Goal: Task Accomplishment & Management: Use online tool/utility

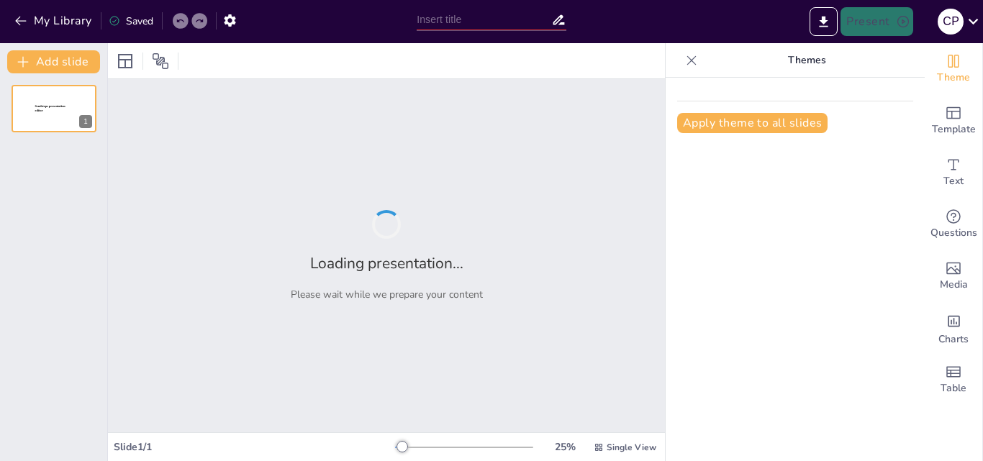
type input "Revolucionando la Investigación Biomédica: El Papel de los Agentes de IA"
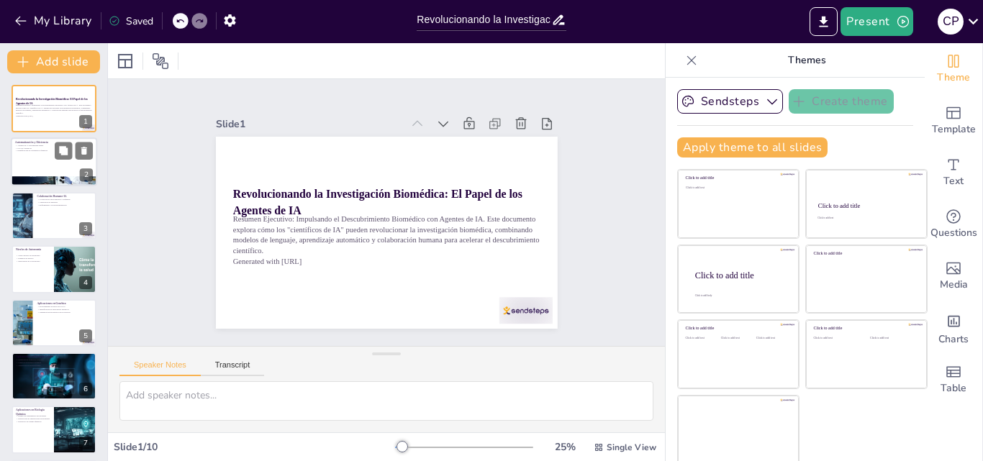
click at [35, 157] on div at bounding box center [54, 162] width 86 height 49
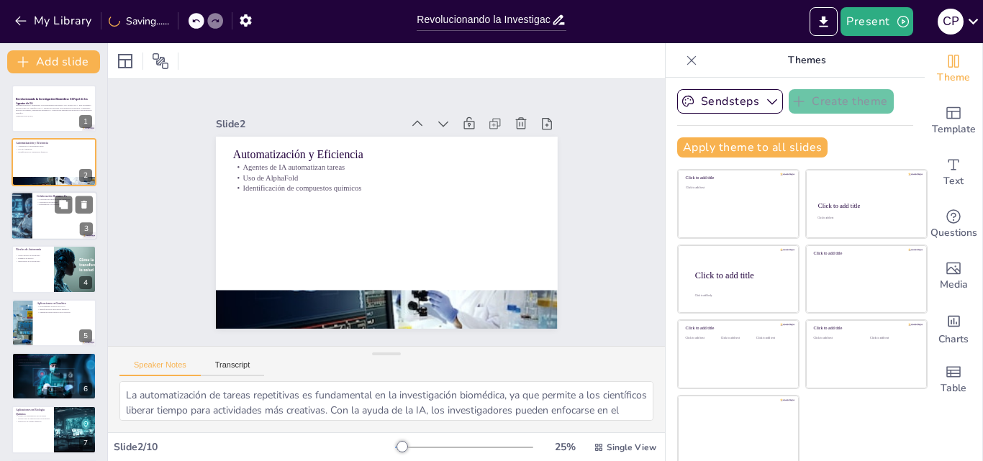
click at [30, 220] on div at bounding box center [21, 215] width 49 height 49
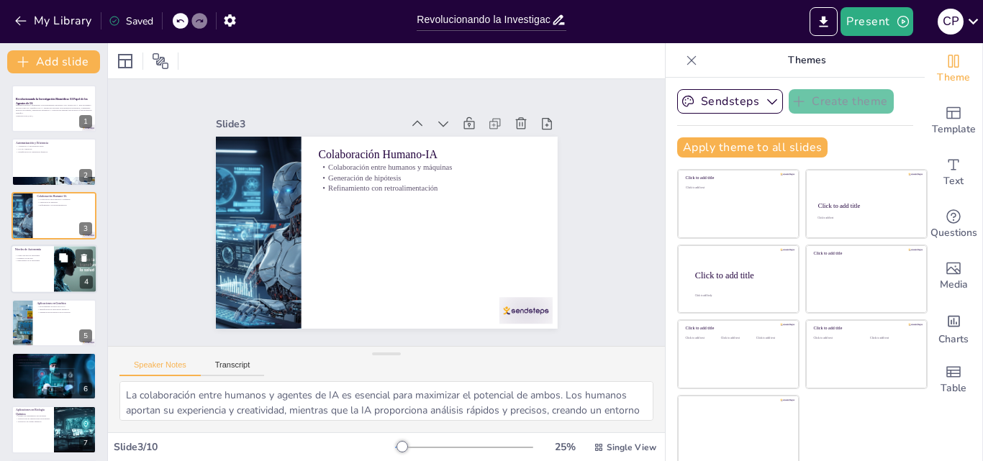
click at [35, 274] on div at bounding box center [54, 269] width 86 height 49
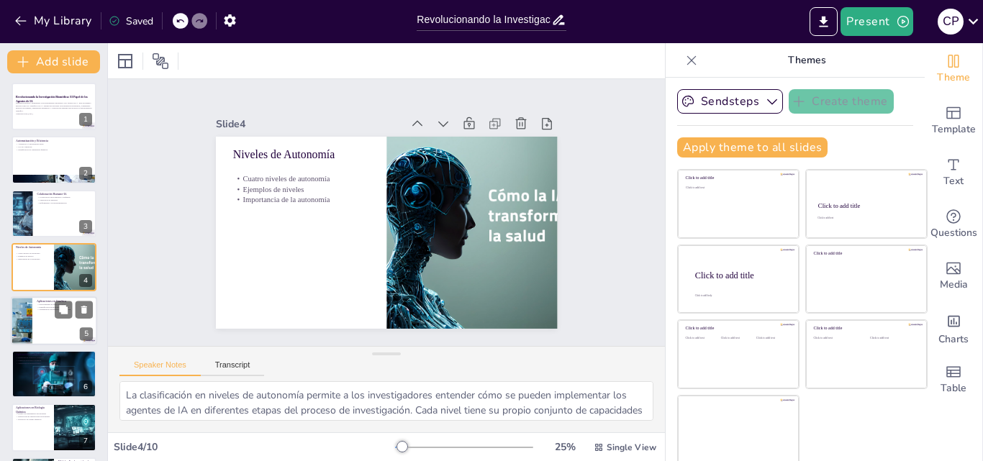
click at [40, 327] on div at bounding box center [54, 321] width 86 height 49
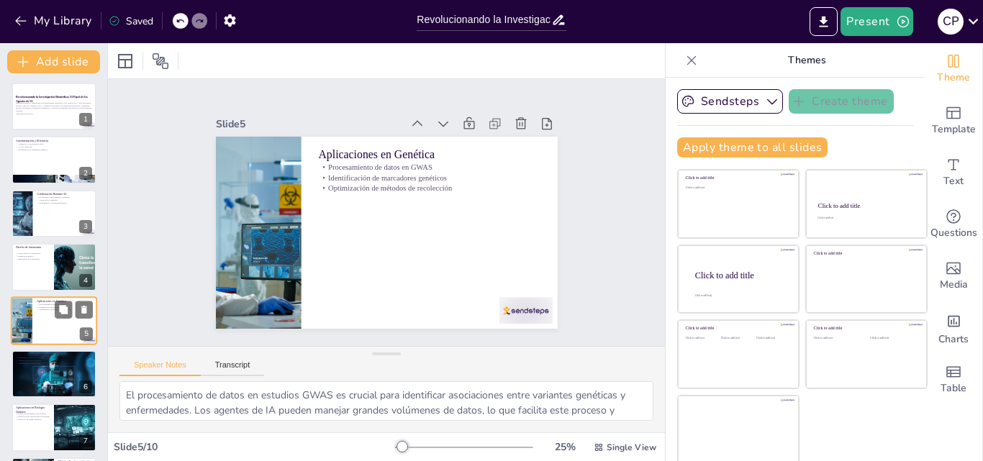
scroll to position [55, 0]
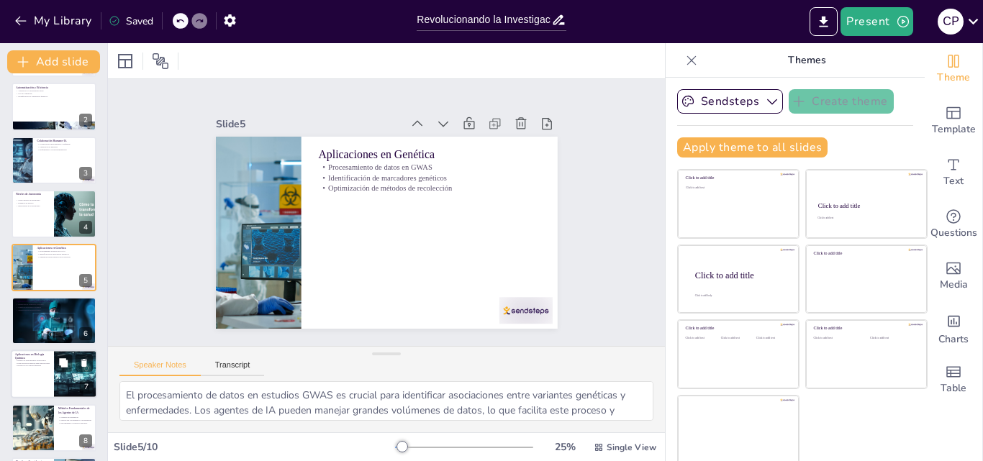
click at [48, 371] on div "Diseño de experimentos moleculares Exploración de interacciones moleculares Des…" at bounding box center [32, 366] width 35 height 12
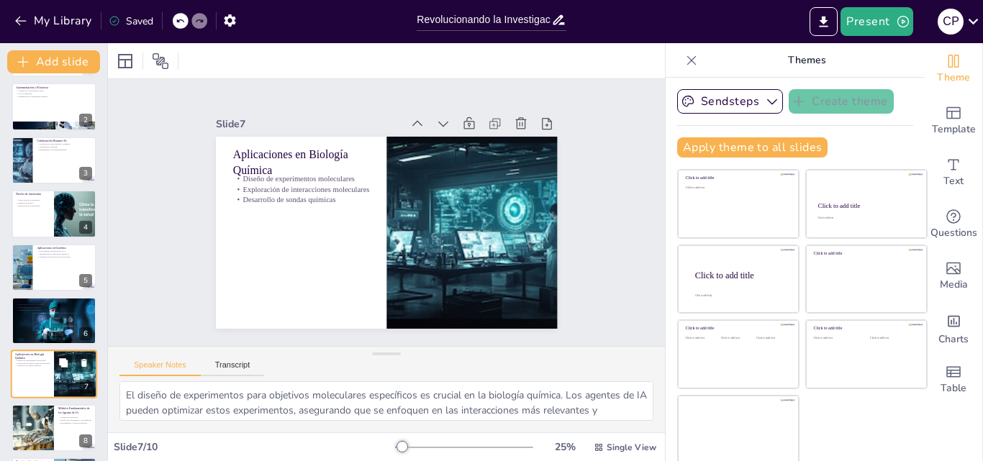
scroll to position [163, 0]
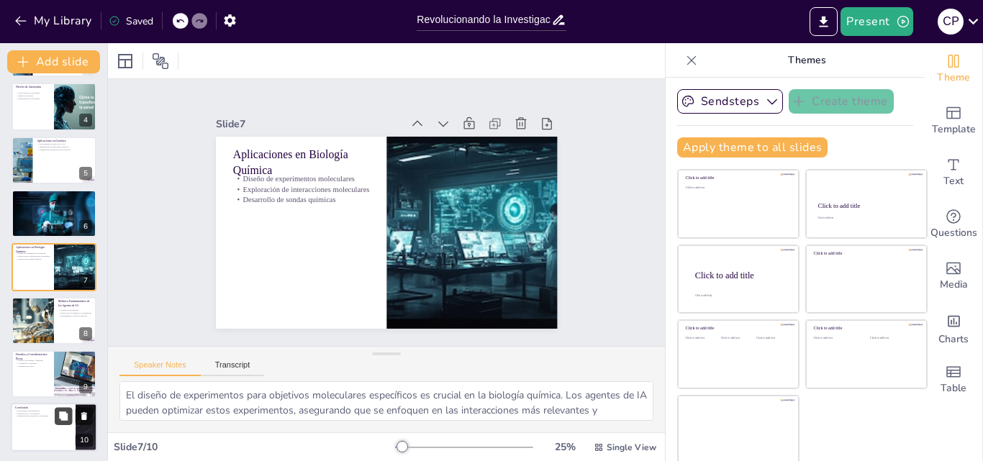
click at [55, 412] on button at bounding box center [63, 416] width 17 height 17
type textarea "La capacidad de los agentes de IA para transformar la biomedicina es innegable.…"
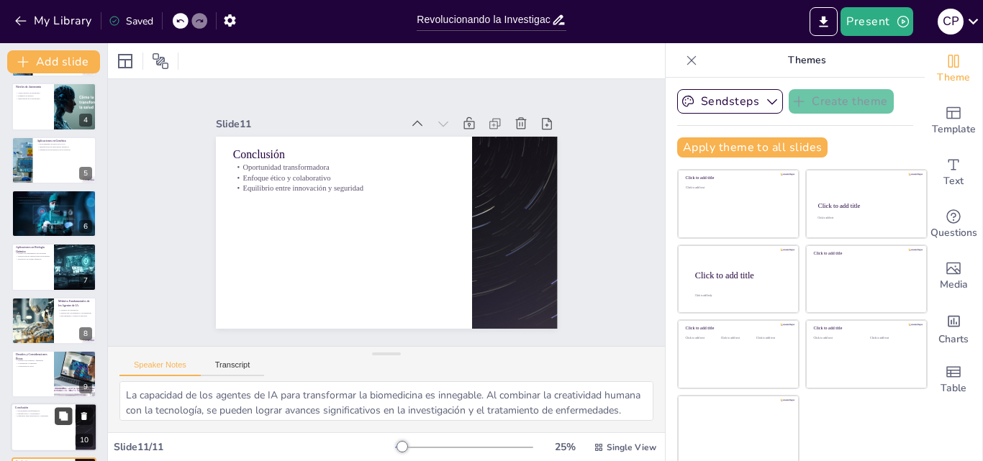
scroll to position [218, 0]
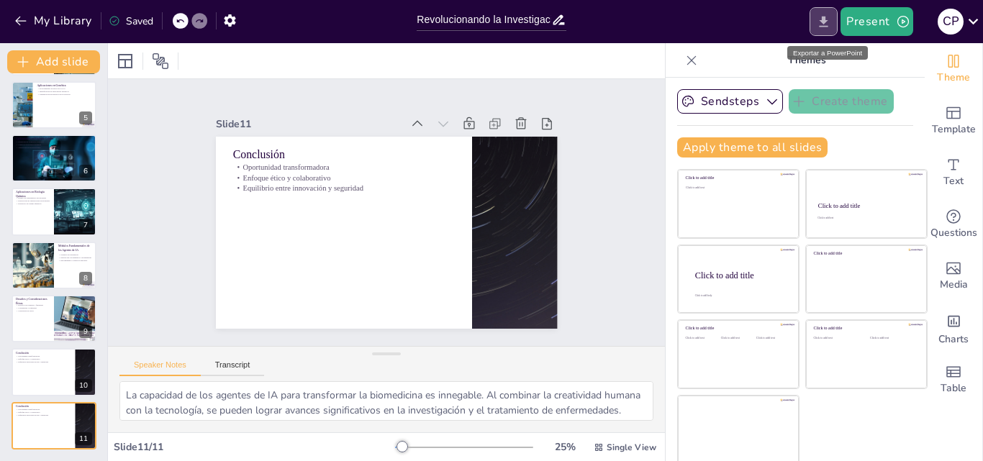
click at [830, 20] on icon "Export to PowerPoint" at bounding box center [823, 21] width 15 height 15
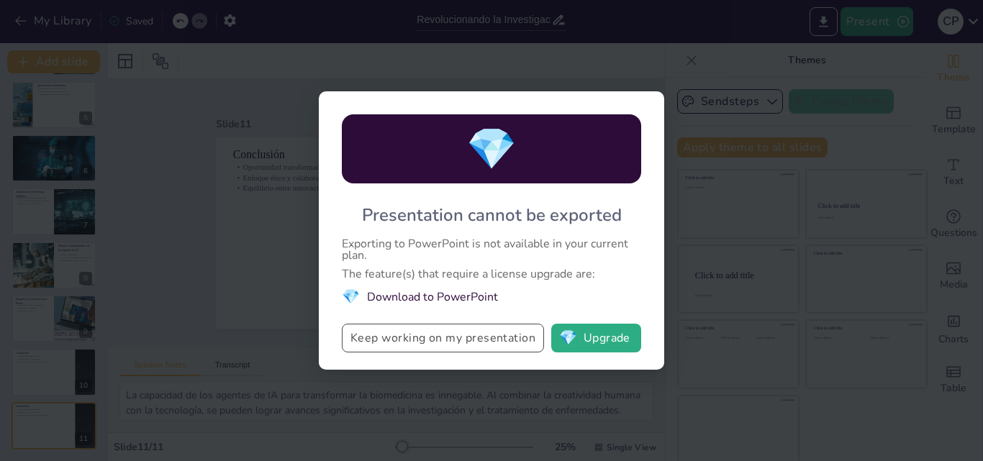
click at [429, 345] on button "Keep working on my presentation" at bounding box center [443, 338] width 202 height 29
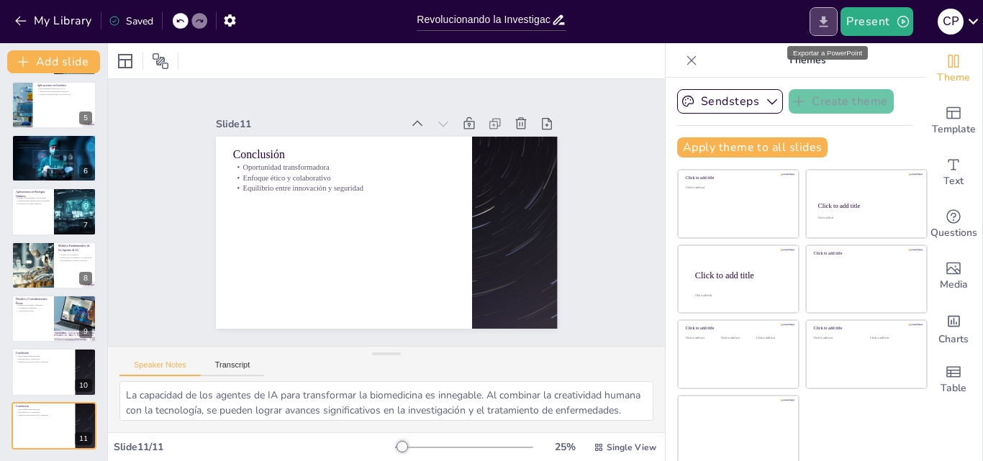
click at [831, 27] on icon "Export to PowerPoint" at bounding box center [823, 21] width 15 height 15
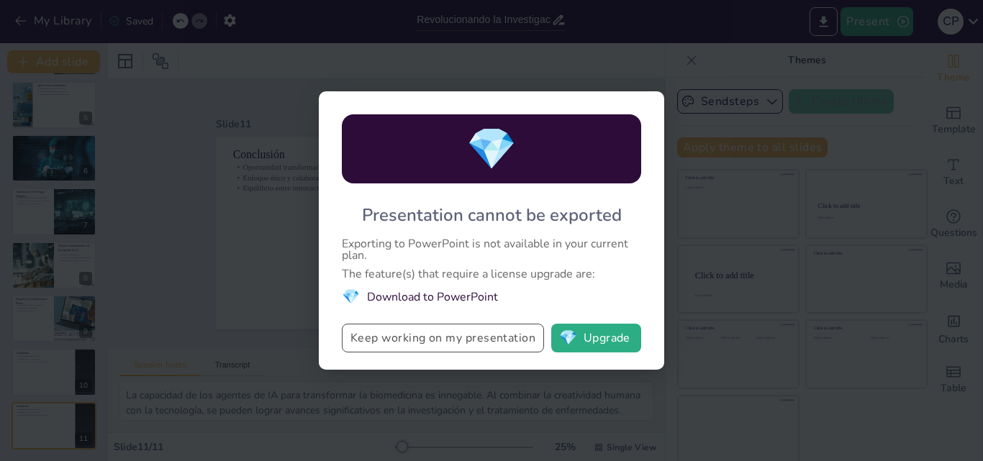
click at [461, 338] on button "Keep working on my presentation" at bounding box center [443, 338] width 202 height 29
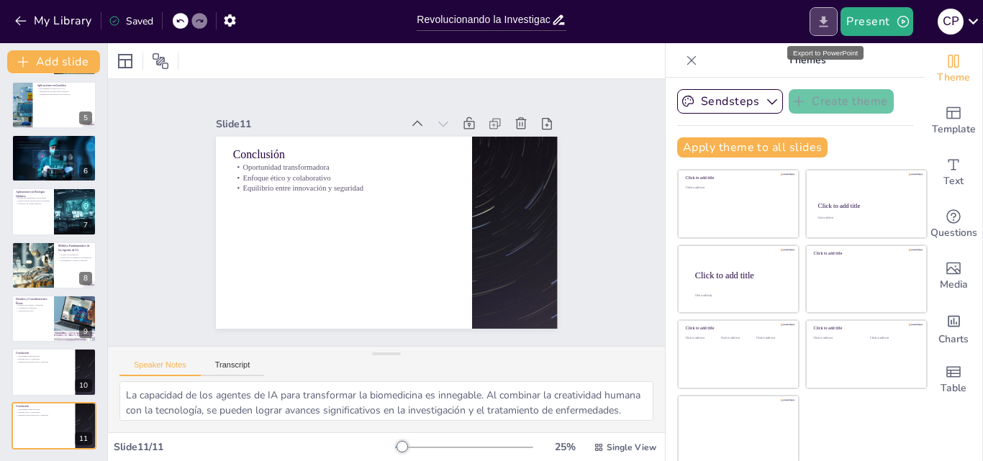
click at [826, 23] on icon "Export to PowerPoint" at bounding box center [824, 21] width 9 height 11
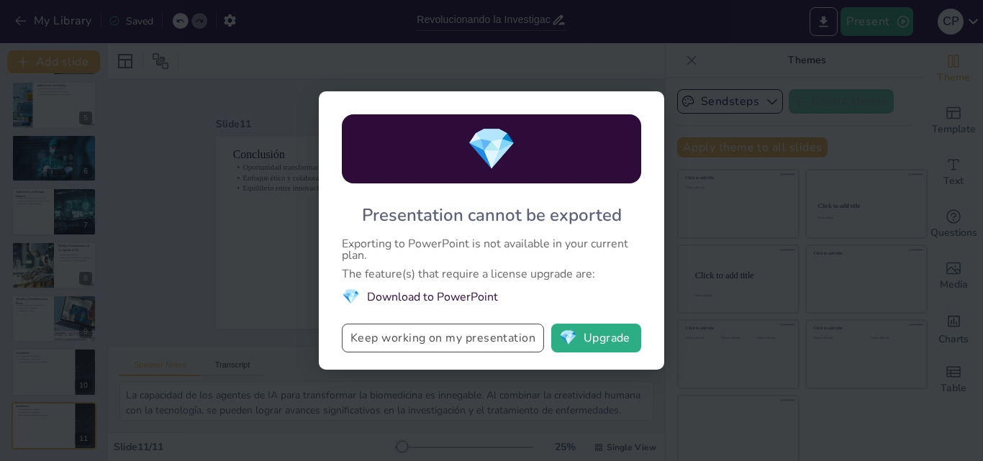
click at [496, 341] on button "Keep working on my presentation" at bounding box center [443, 338] width 202 height 29
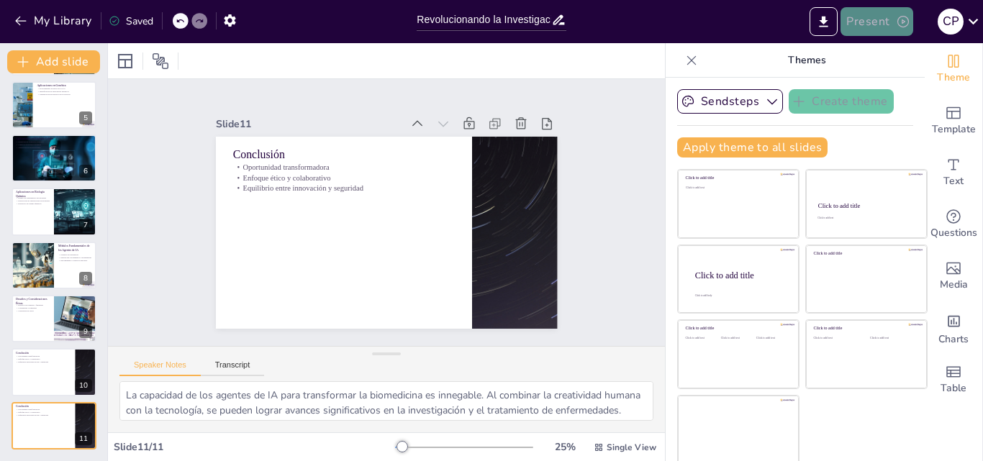
click at [896, 21] on icon "button" at bounding box center [903, 21] width 14 height 14
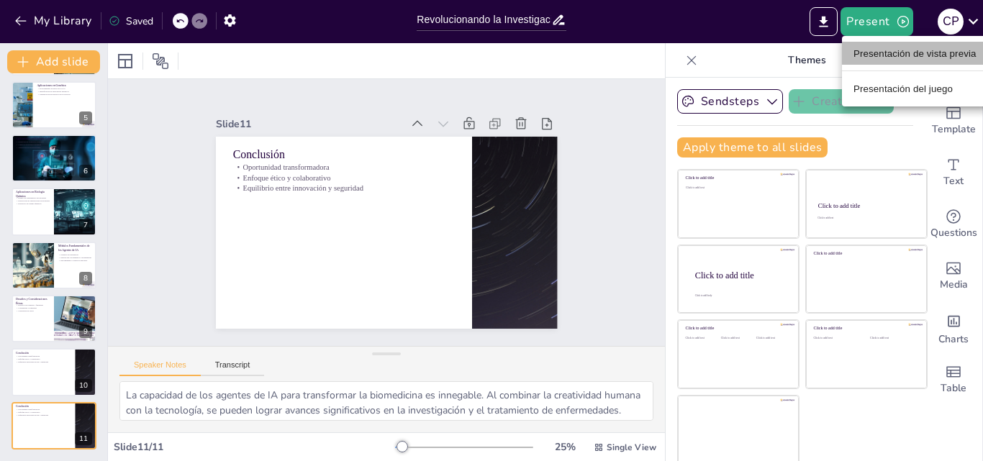
click at [898, 59] on font "Presentación de vista previa" at bounding box center [915, 53] width 123 height 14
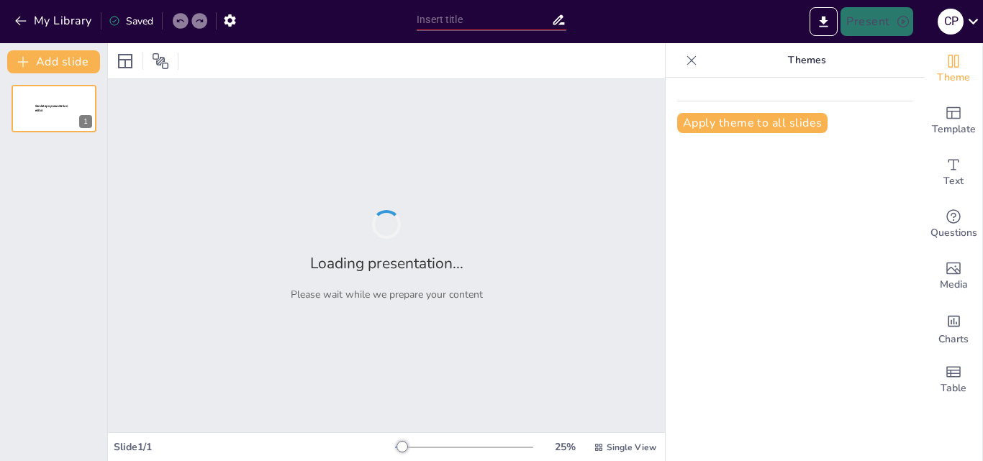
type input "Revolucionando la Investigación Biomédica: El Papel de los Agentes de IA"
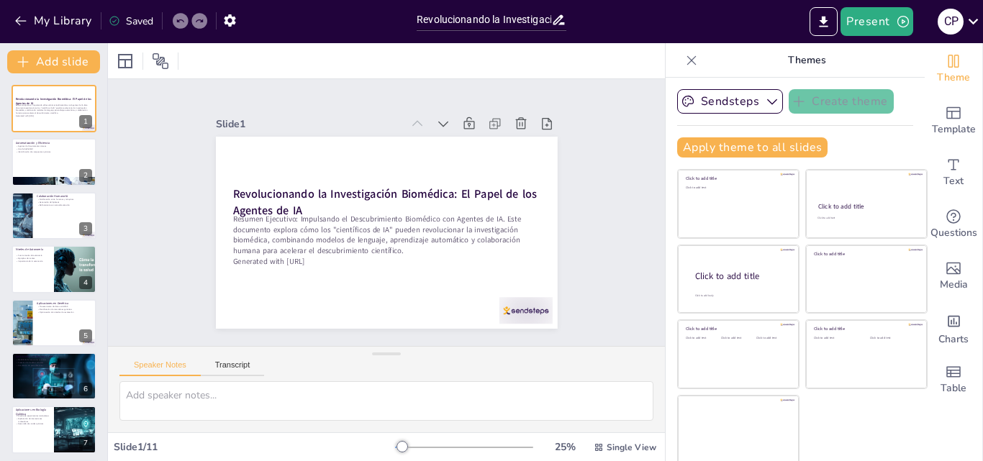
scroll to position [3, 0]
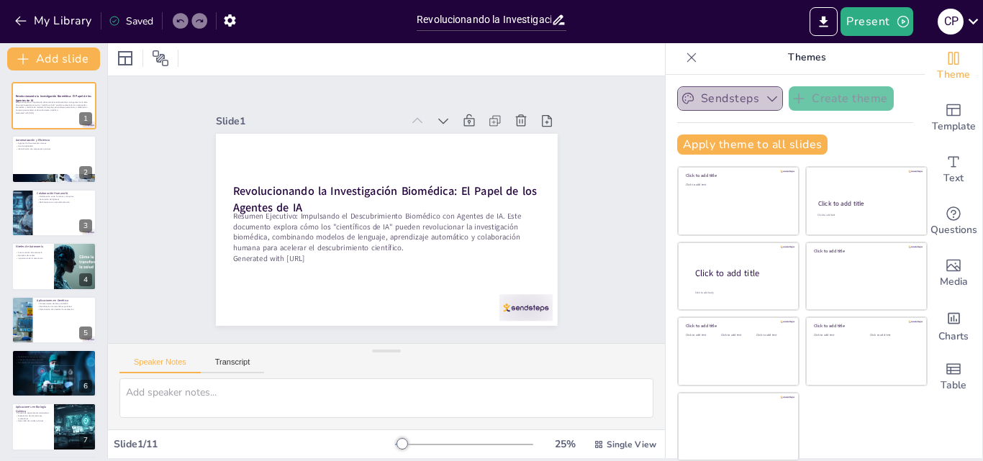
click at [736, 104] on button "Sendsteps" at bounding box center [730, 98] width 106 height 24
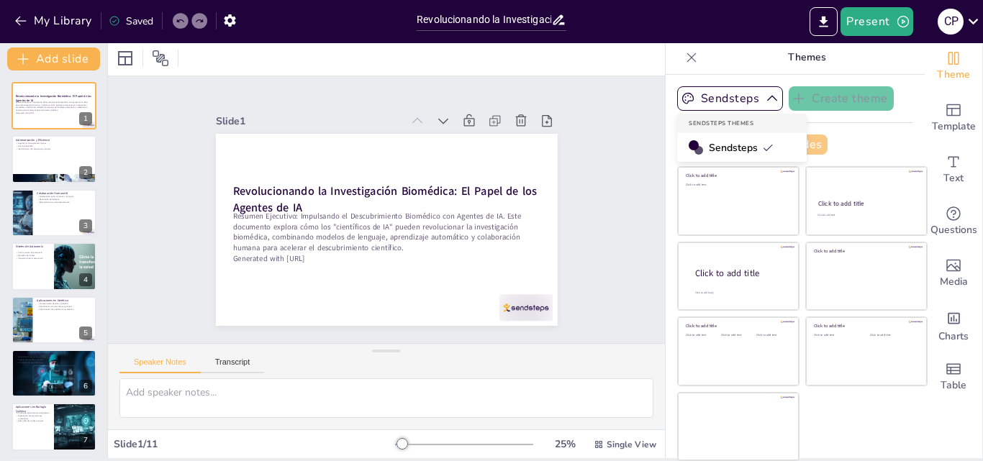
drag, startPoint x: 740, startPoint y: 150, endPoint x: 778, endPoint y: 153, distance: 38.3
click at [762, 150] on icon at bounding box center [768, 148] width 12 height 12
click at [766, 144] on button "Apply theme to all slides" at bounding box center [752, 145] width 150 height 20
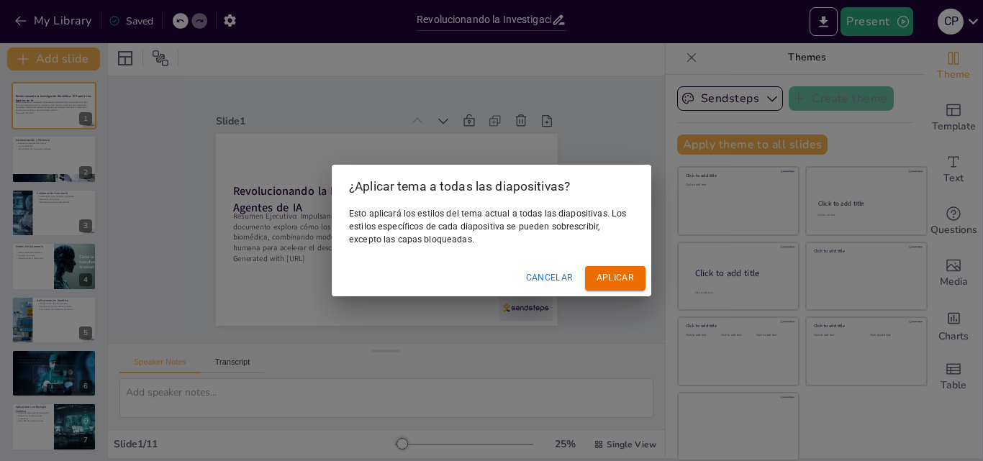
click at [554, 272] on font "Cancelar" at bounding box center [550, 278] width 48 height 15
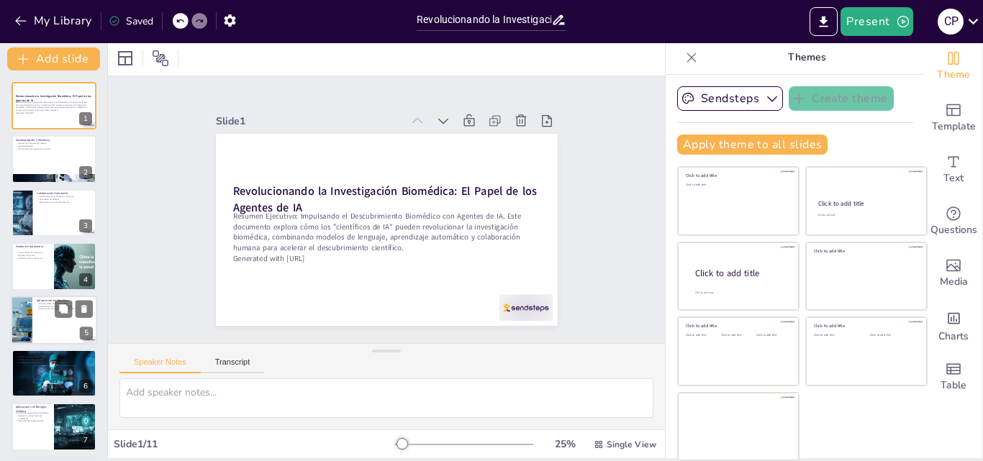
click at [22, 331] on div at bounding box center [21, 320] width 86 height 49
type textarea "El procesamiento de datos en estudios GWAS es crucial para identificar asociaci…"
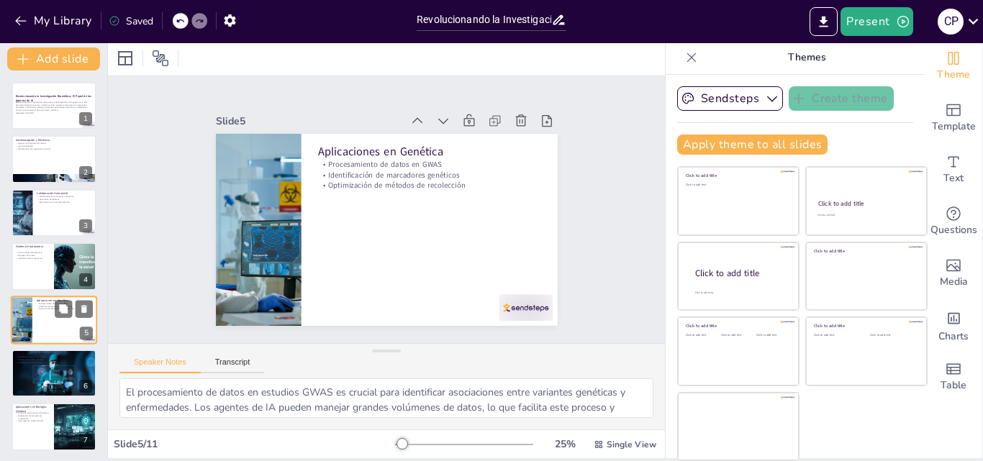
scroll to position [55, 0]
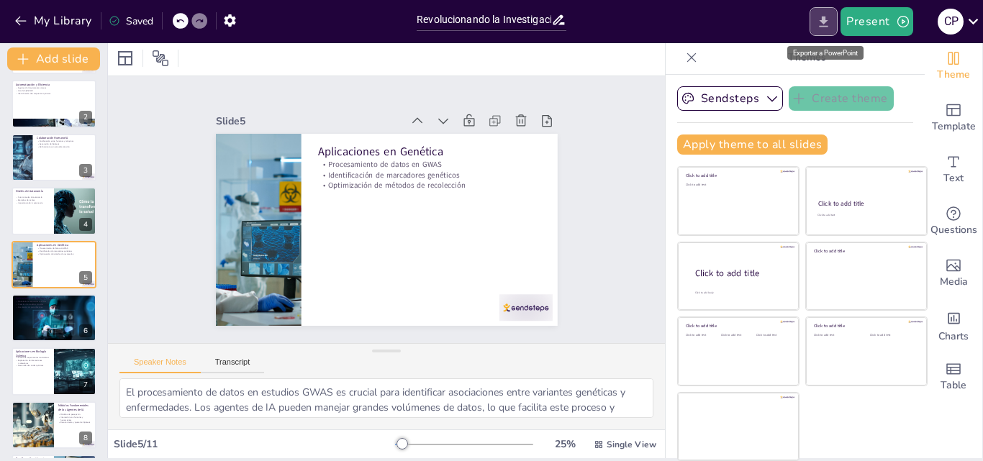
click at [822, 26] on icon "Export to PowerPoint" at bounding box center [824, 21] width 9 height 11
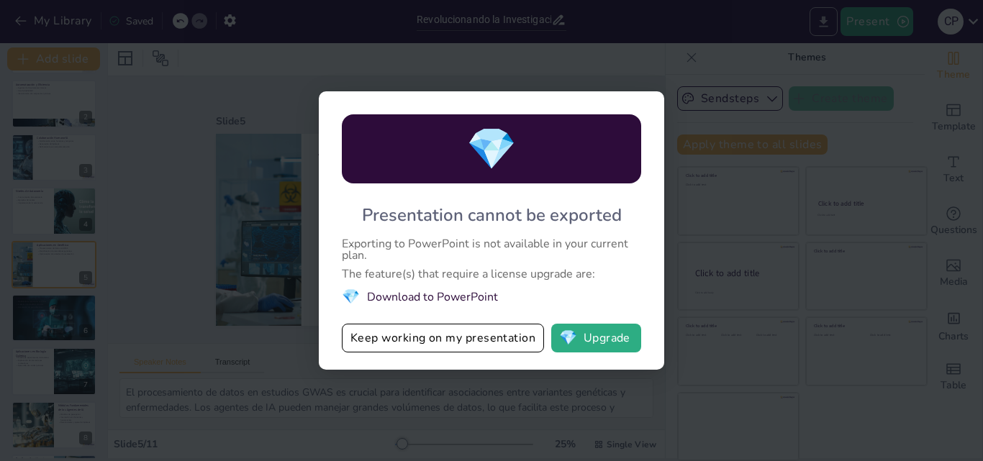
click at [822, 26] on div "💎 Presentation cannot be exported Exporting to PowerPoint is not available in y…" at bounding box center [491, 230] width 983 height 461
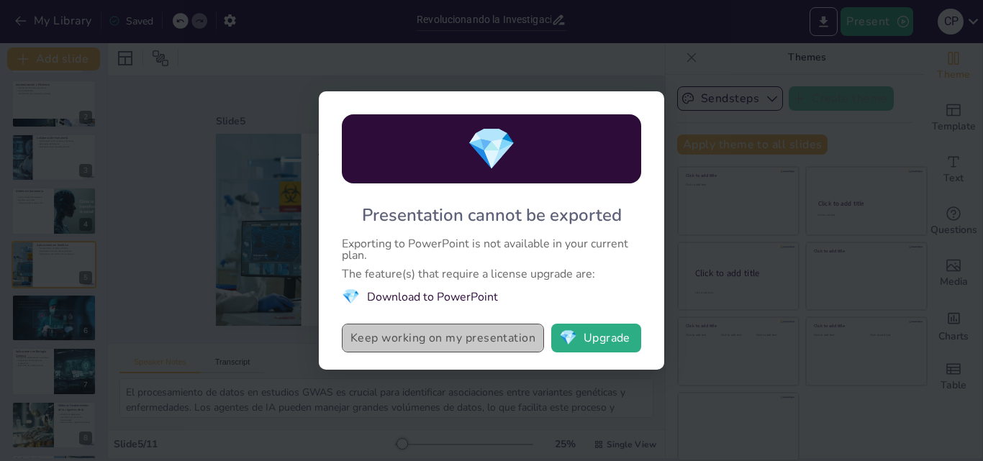
click at [439, 333] on button "Keep working on my presentation" at bounding box center [443, 338] width 202 height 29
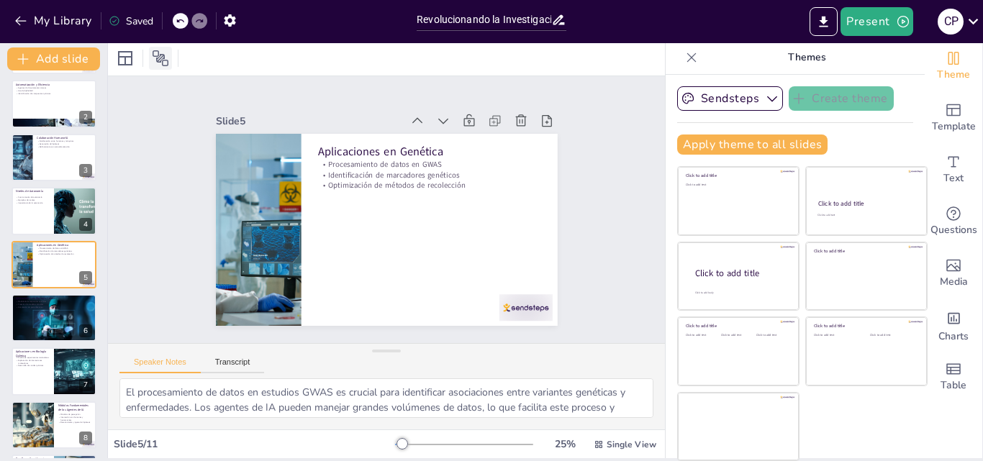
click at [171, 55] on div at bounding box center [160, 58] width 23 height 23
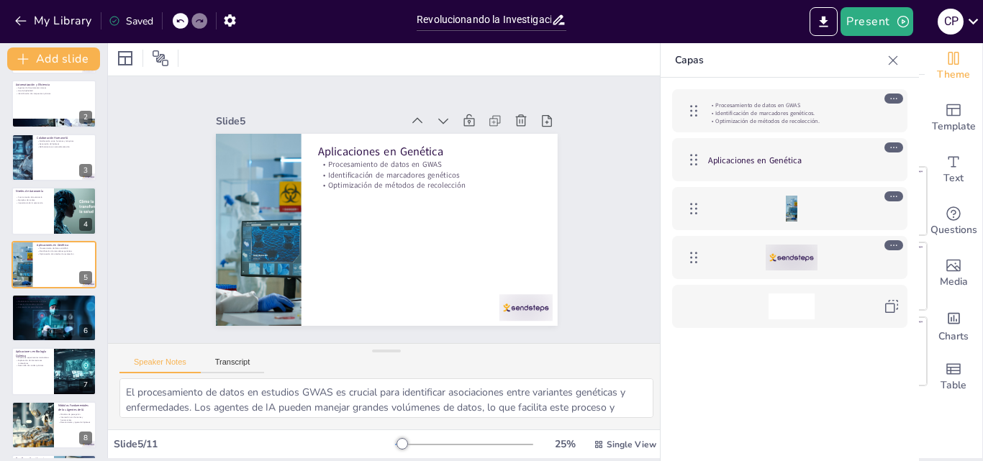
click at [469, 62] on div at bounding box center [386, 57] width 557 height 35
click at [235, 18] on icon "button" at bounding box center [230, 20] width 12 height 12
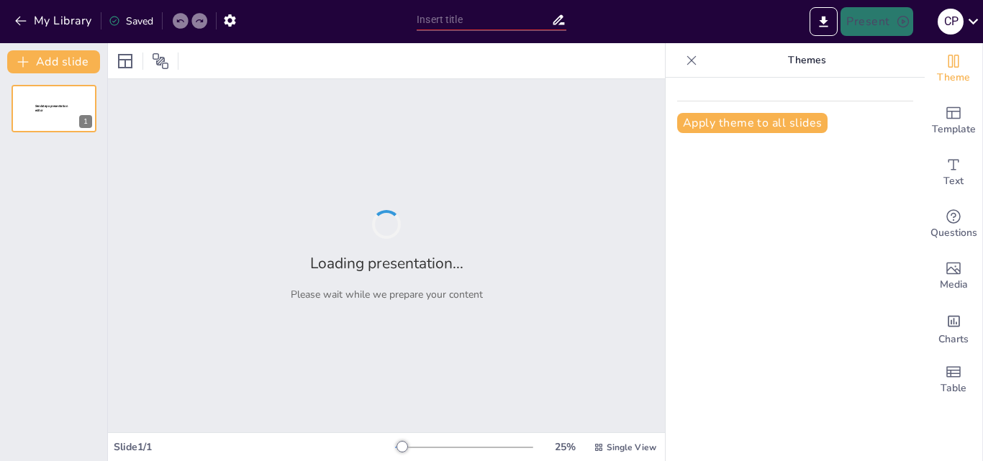
type input "Revolucionando la Investigación Biomédica: El Papel de los Agentes de IA"
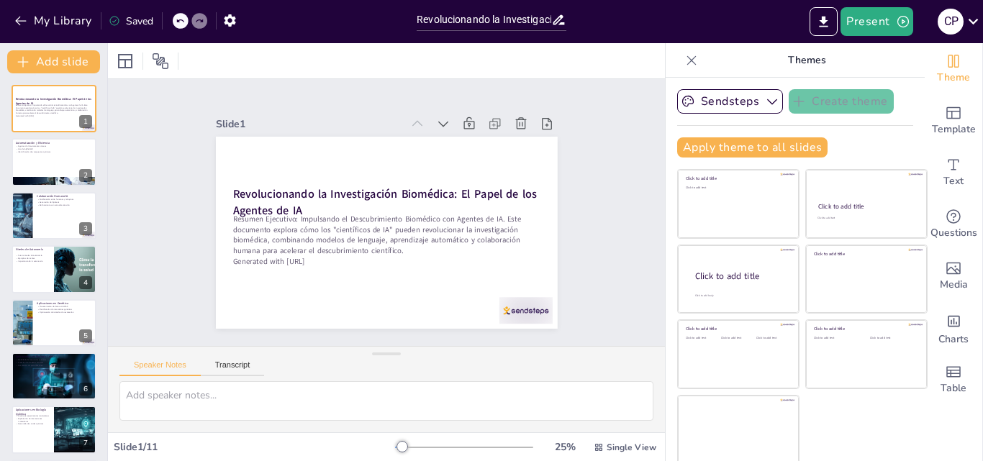
scroll to position [3, 0]
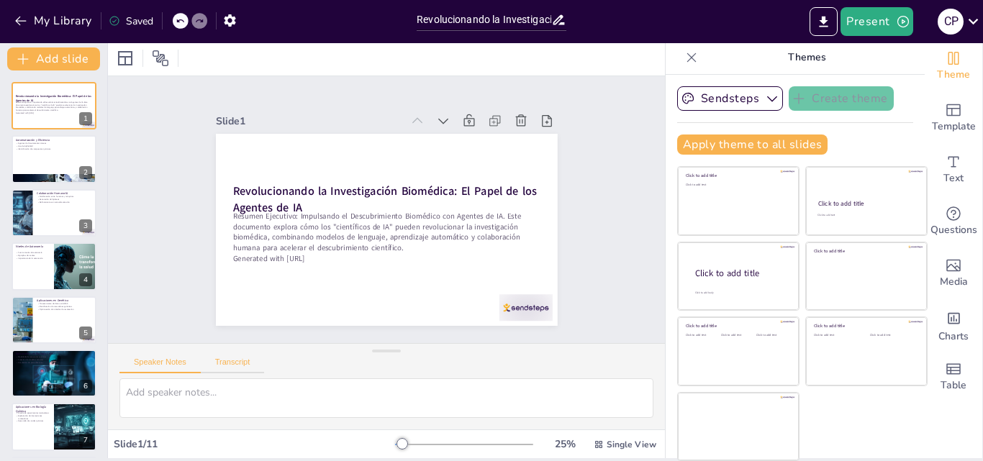
click at [246, 366] on button "Transcript" at bounding box center [233, 366] width 64 height 16
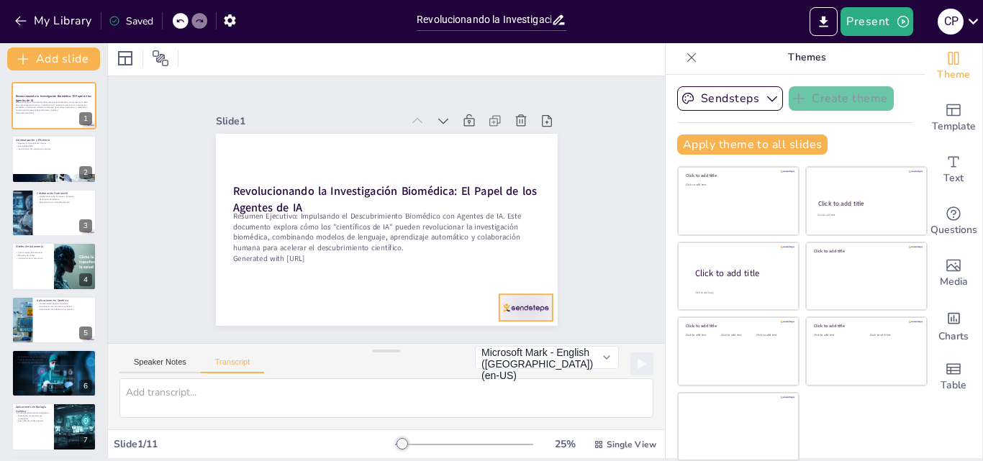
click at [518, 316] on div at bounding box center [503, 334] width 58 height 37
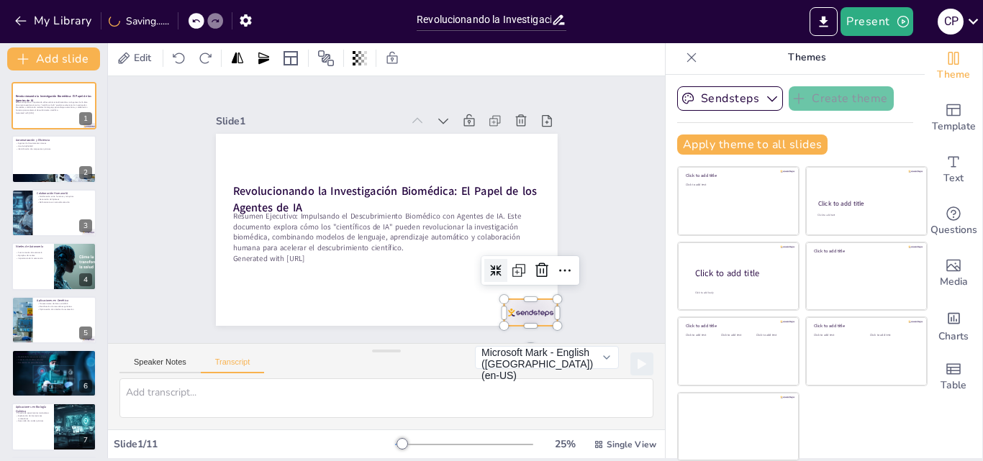
click at [685, 57] on icon at bounding box center [692, 57] width 14 height 14
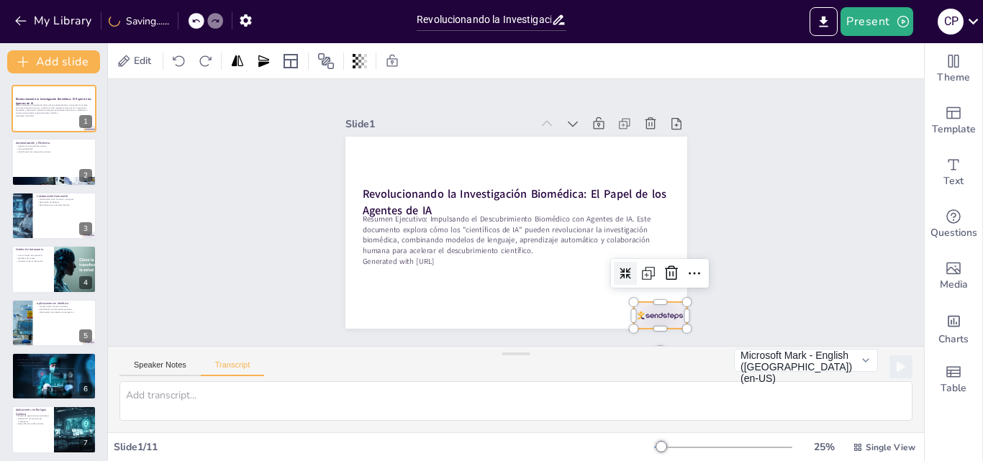
scroll to position [0, 0]
click at [583, 358] on div at bounding box center [555, 385] width 58 height 55
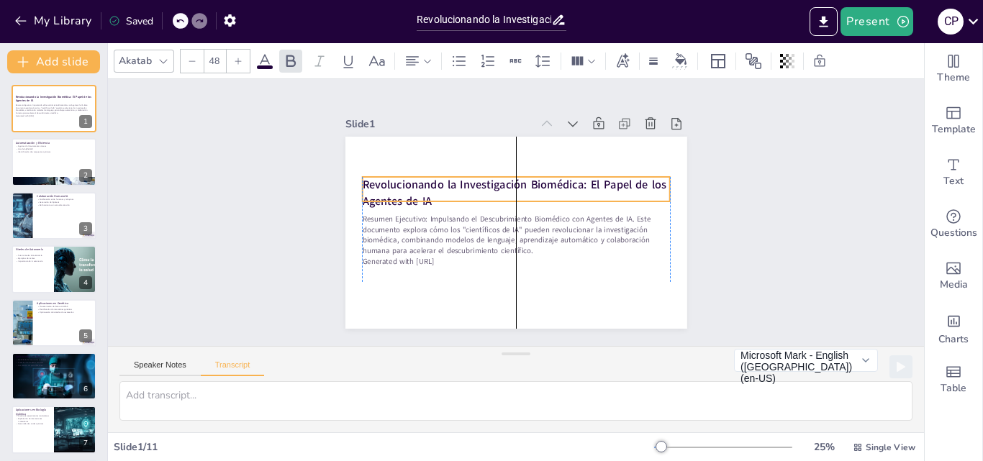
drag, startPoint x: 428, startPoint y: 195, endPoint x: 427, endPoint y: 184, distance: 10.8
click at [472, 184] on strong "Revolucionando la Investigación Biomédica: El Papel de los Agentes de IA" at bounding box center [534, 202] width 124 height 294
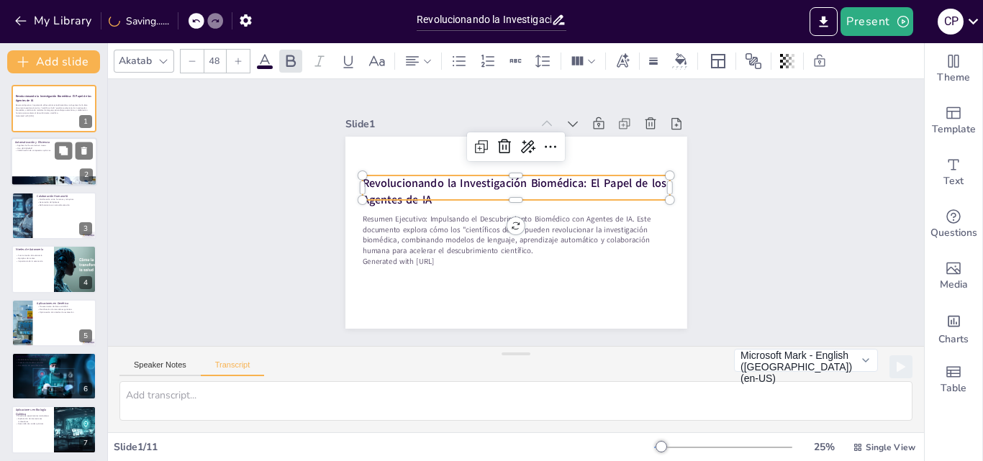
click at [32, 159] on div at bounding box center [54, 162] width 86 height 49
type textarea "Los agentes de IA automatizan tareas repetitivas, permitiendo a los científicos…"
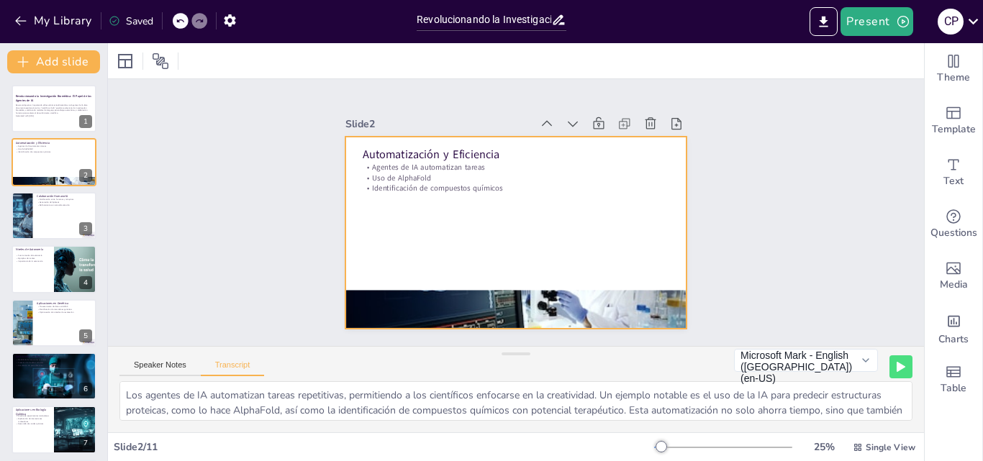
click at [598, 235] on div at bounding box center [512, 232] width 374 height 259
click at [180, 58] on div at bounding box center [189, 61] width 23 height 23
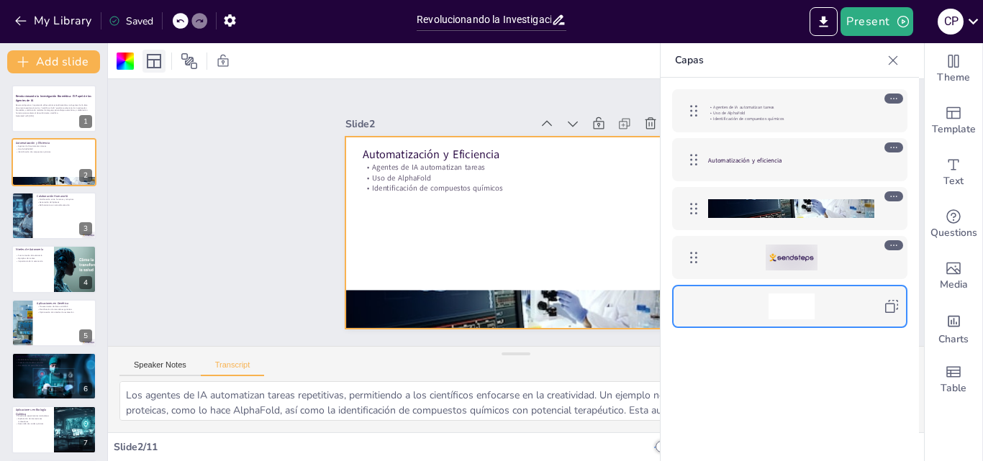
click at [150, 55] on icon at bounding box center [153, 61] width 17 height 17
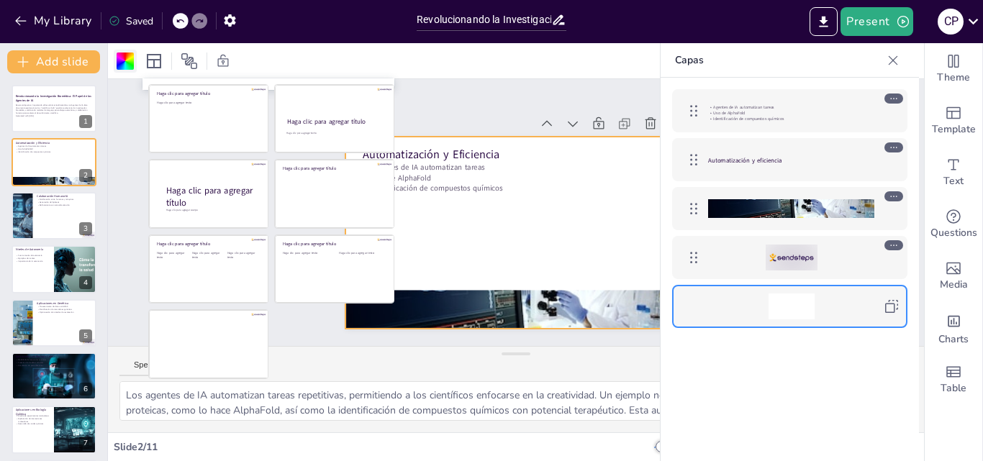
click at [120, 63] on div at bounding box center [125, 61] width 17 height 17
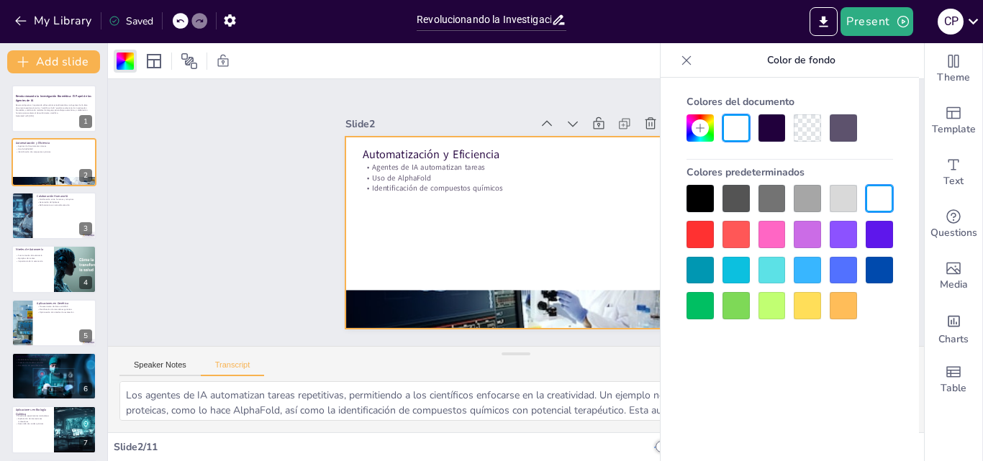
click at [743, 239] on div at bounding box center [736, 234] width 27 height 27
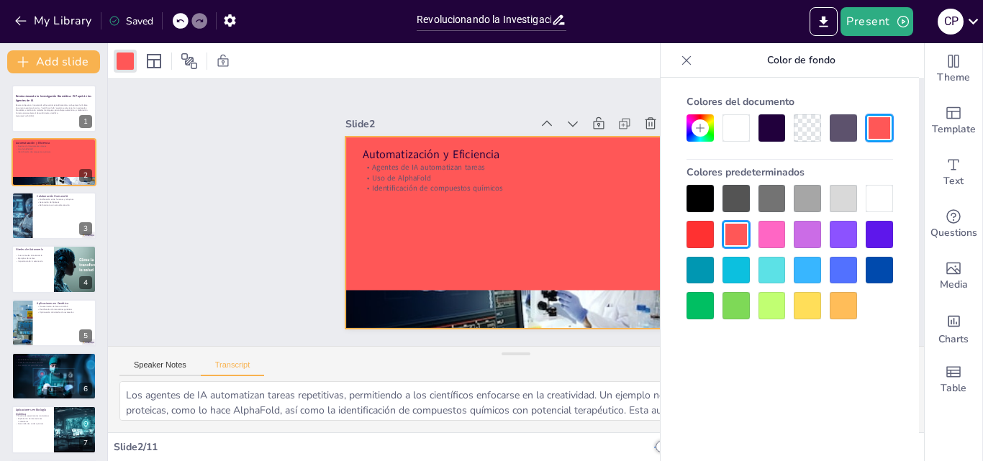
click at [774, 276] on div at bounding box center [772, 270] width 27 height 27
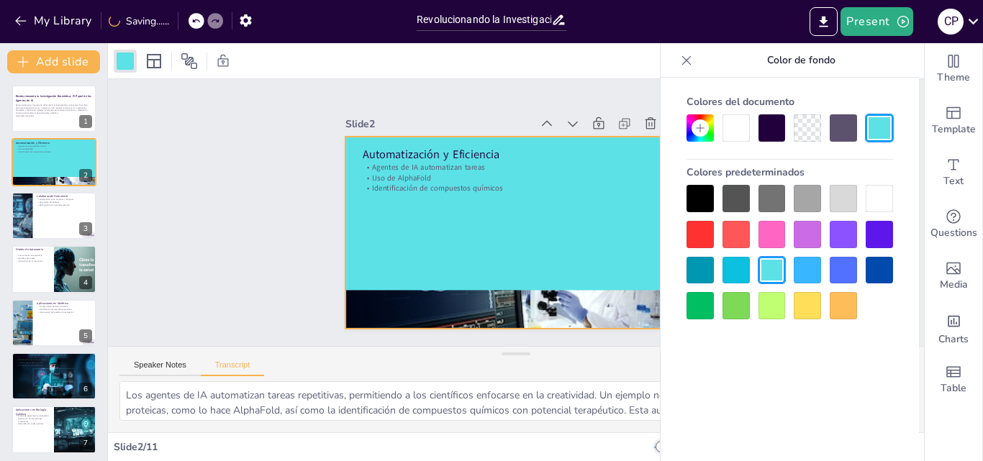
click at [807, 234] on div at bounding box center [807, 234] width 27 height 27
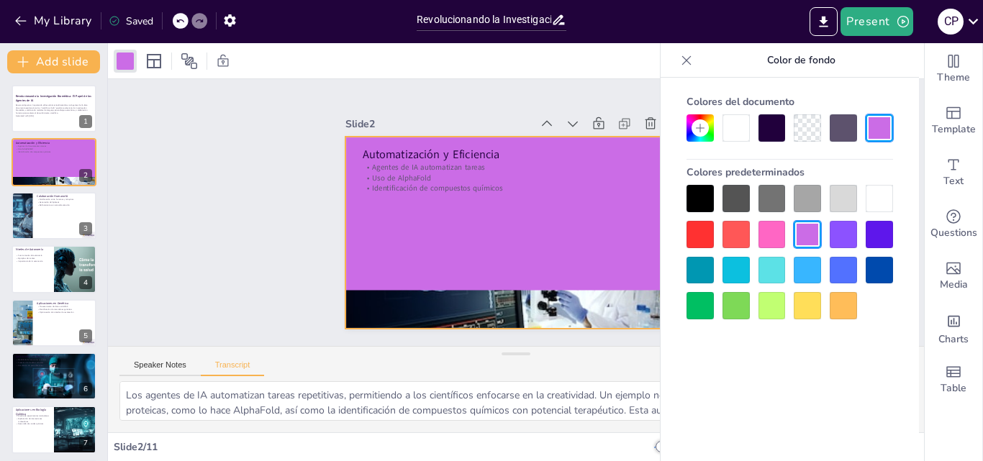
click at [768, 307] on div at bounding box center [772, 305] width 27 height 27
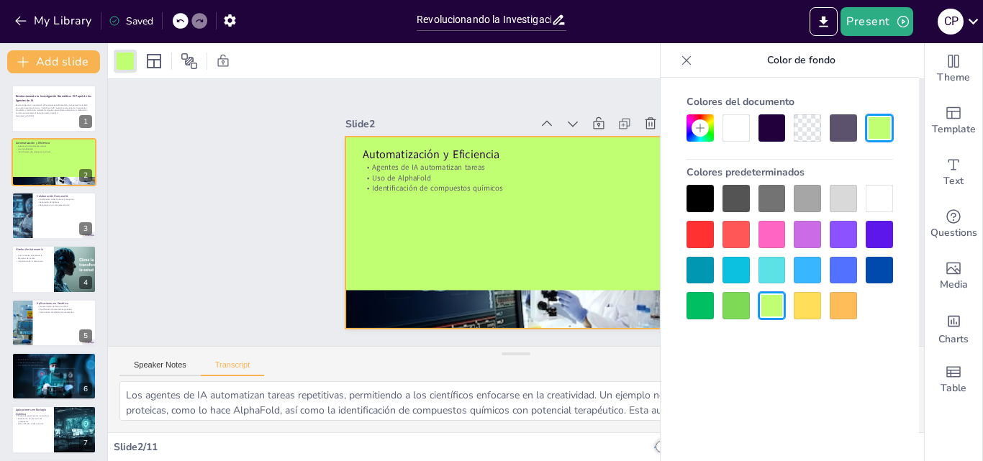
click at [249, 148] on div "Slide 1 Revolucionando la Investigación Biomédica: El Papel de los Agentes de I…" at bounding box center [515, 213] width 859 height 507
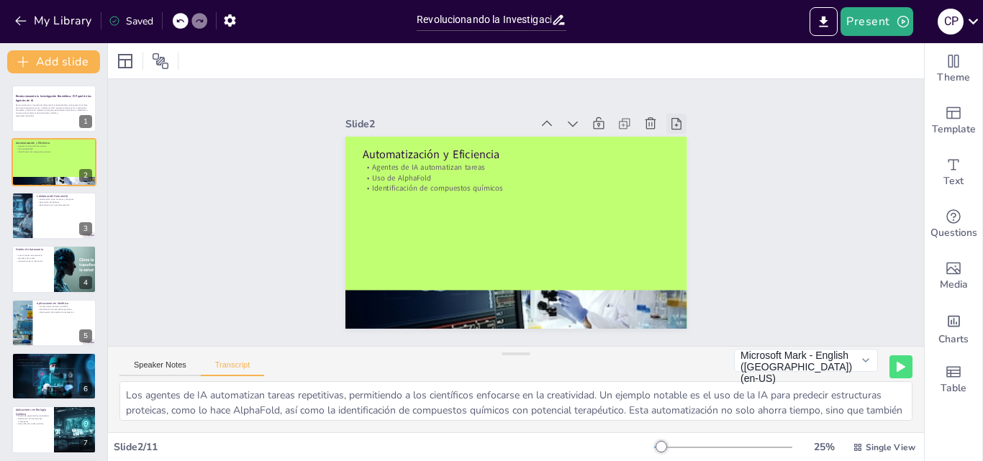
click at [690, 171] on icon at bounding box center [696, 178] width 13 height 14
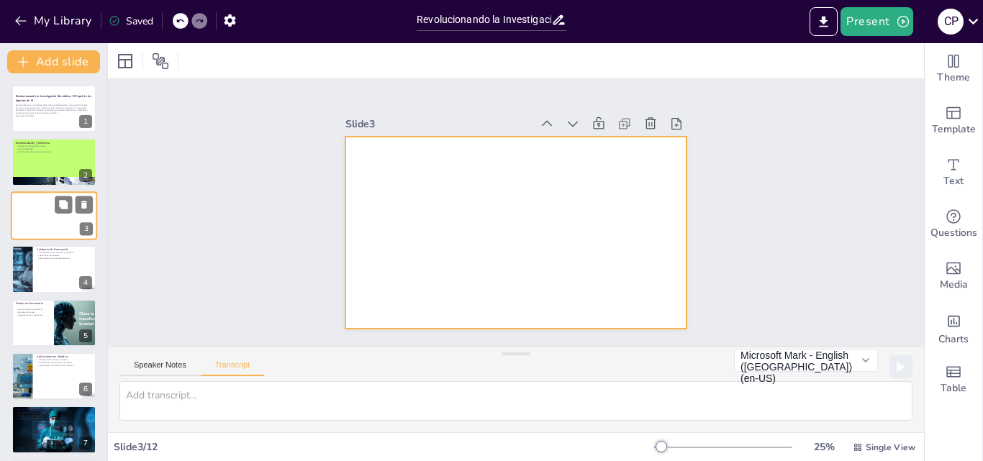
click at [49, 228] on div at bounding box center [54, 215] width 86 height 49
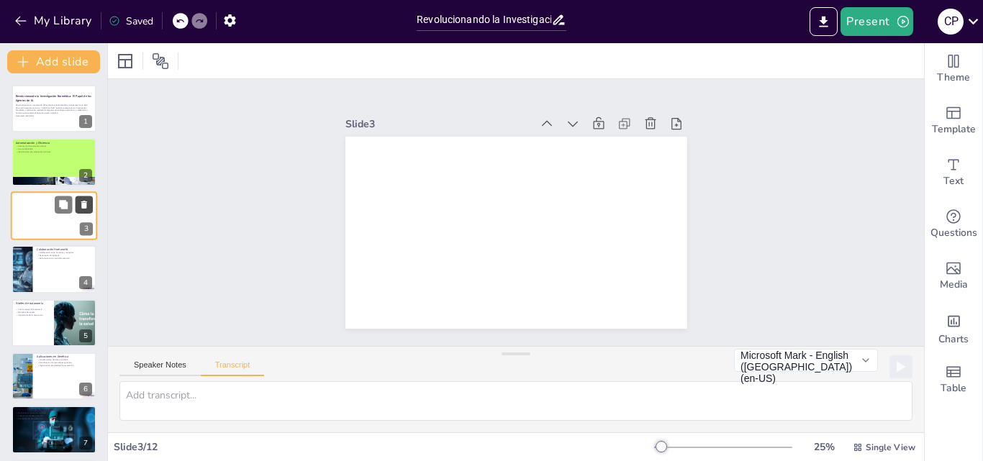
click at [84, 207] on icon at bounding box center [84, 205] width 6 height 8
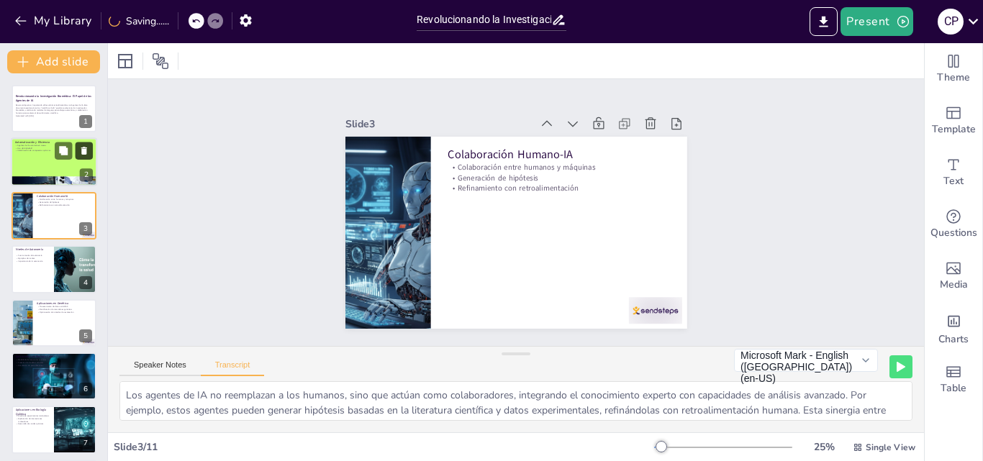
click at [81, 147] on icon at bounding box center [84, 151] width 10 height 10
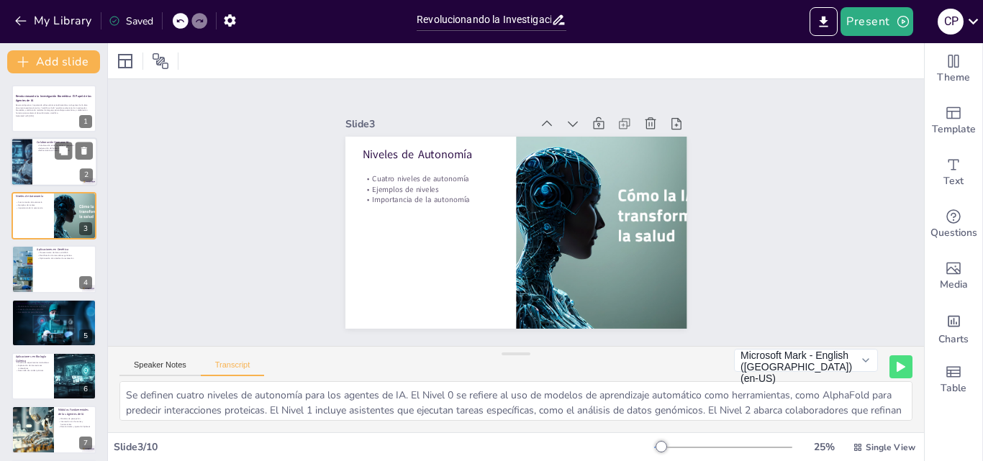
click at [58, 165] on div at bounding box center [54, 162] width 86 height 49
type textarea "Los agentes de IA no reemplazan a los humanos, sino que actúan como colaborador…"
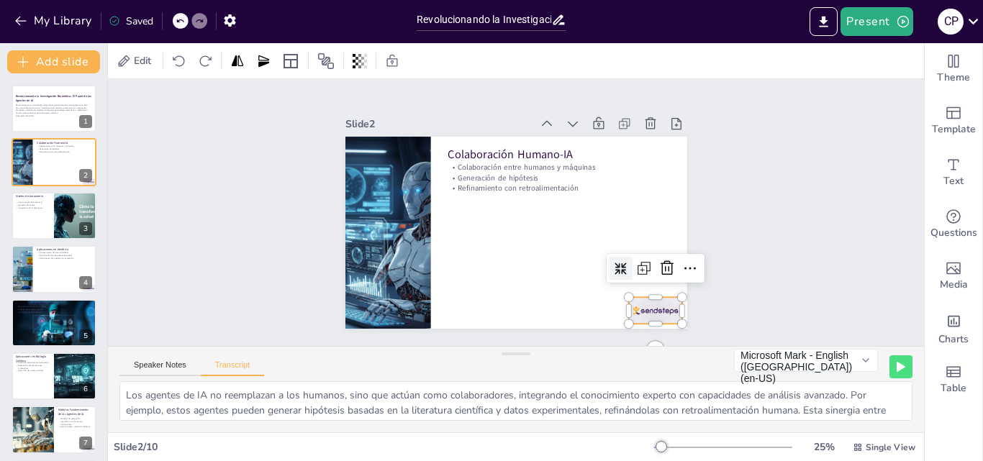
click at [546, 353] on div at bounding box center [518, 382] width 53 height 59
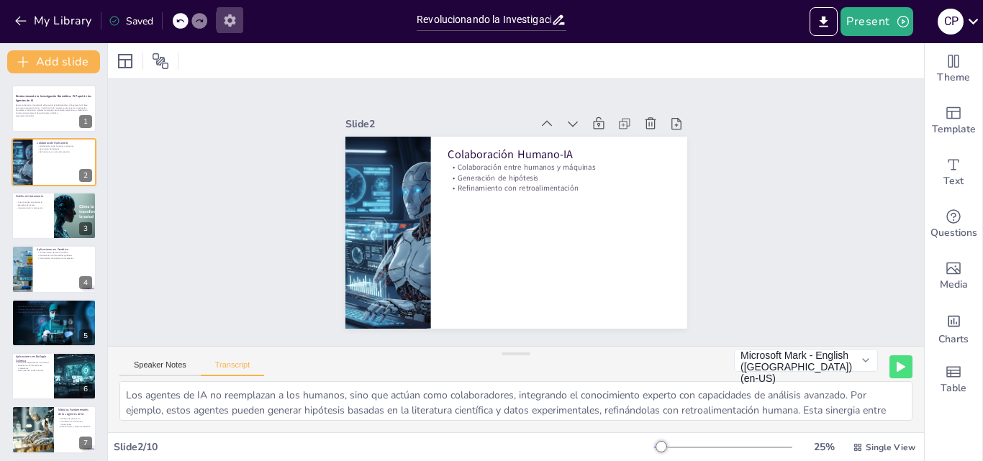
click at [231, 22] on icon "button" at bounding box center [229, 20] width 15 height 15
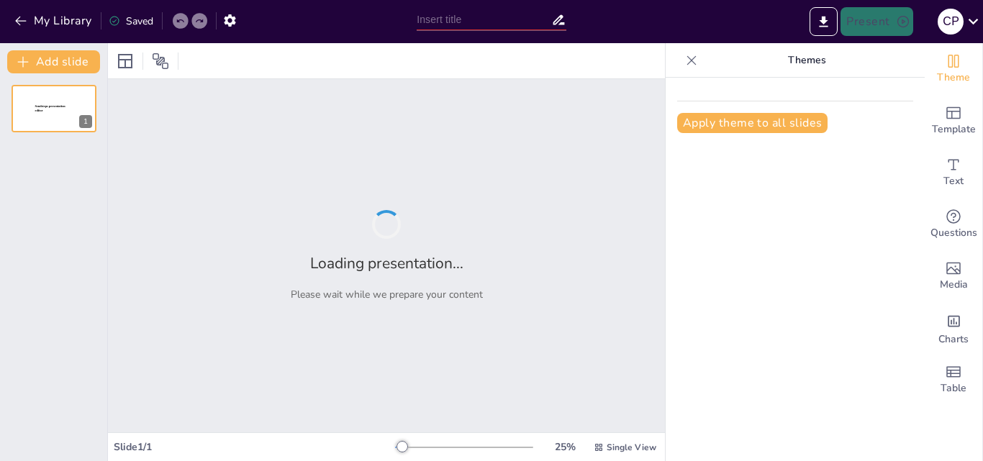
type input "Revolucionando la Investigación Biomédica: El Papel de los Agentes de IA"
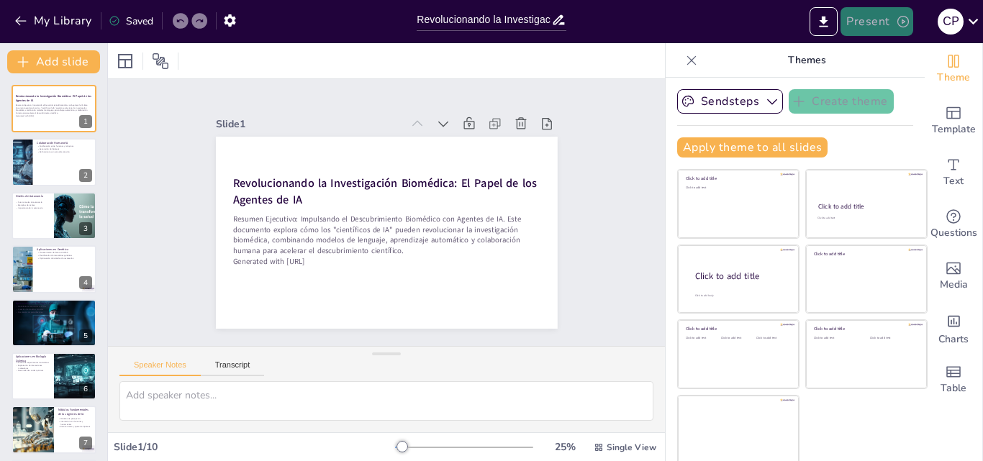
click at [865, 19] on button "Present" at bounding box center [877, 21] width 72 height 29
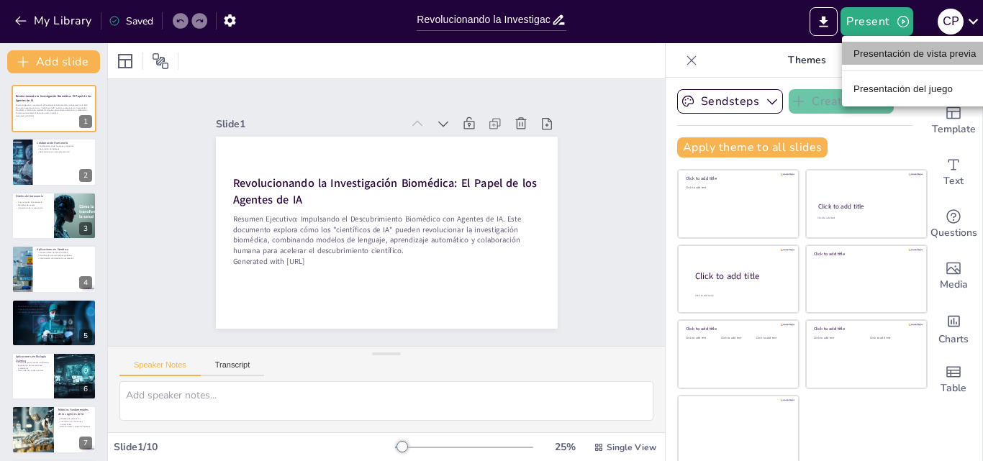
click at [875, 61] on li "Presentación de vista previa" at bounding box center [915, 53] width 146 height 23
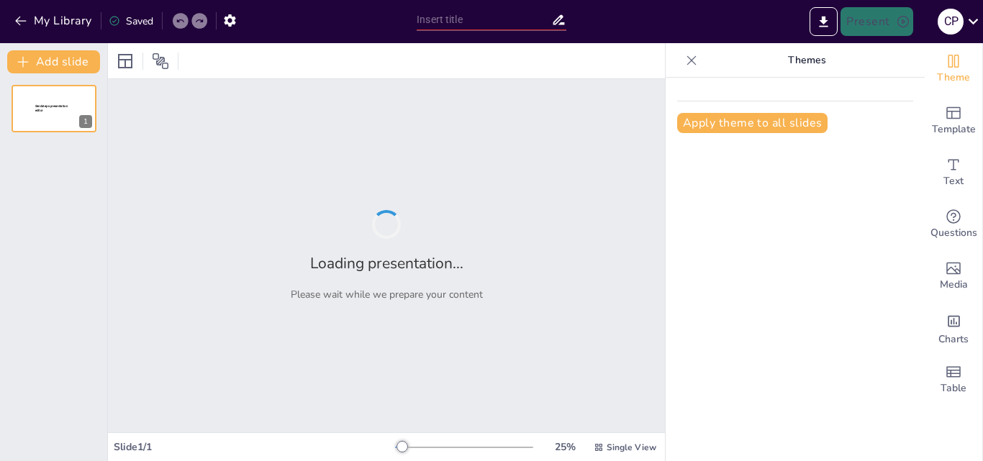
type input "Revolucionando la Investigación Biomédica: El Papel de los Agentes de IA"
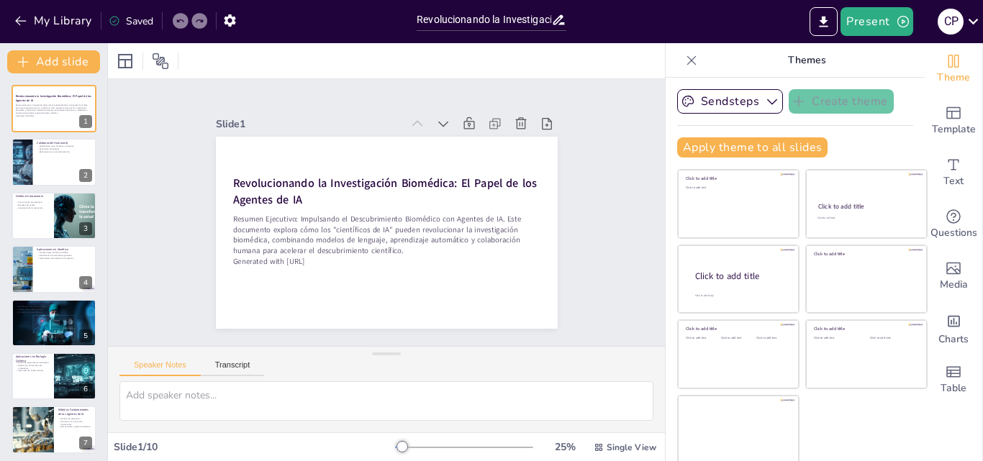
click at [685, 61] on icon at bounding box center [692, 60] width 14 height 14
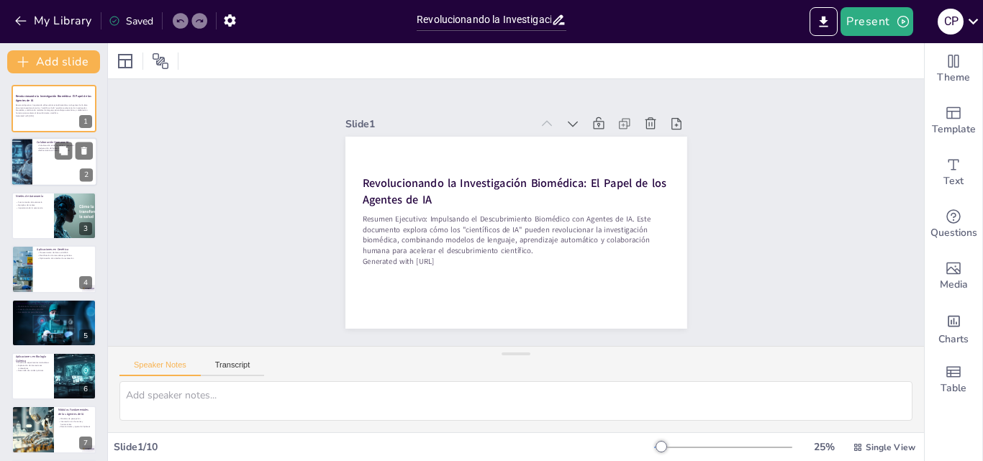
click at [46, 175] on div at bounding box center [54, 162] width 86 height 49
type textarea "La colaboración entre humanos y agentes de IA es esencial para maximizar el pot…"
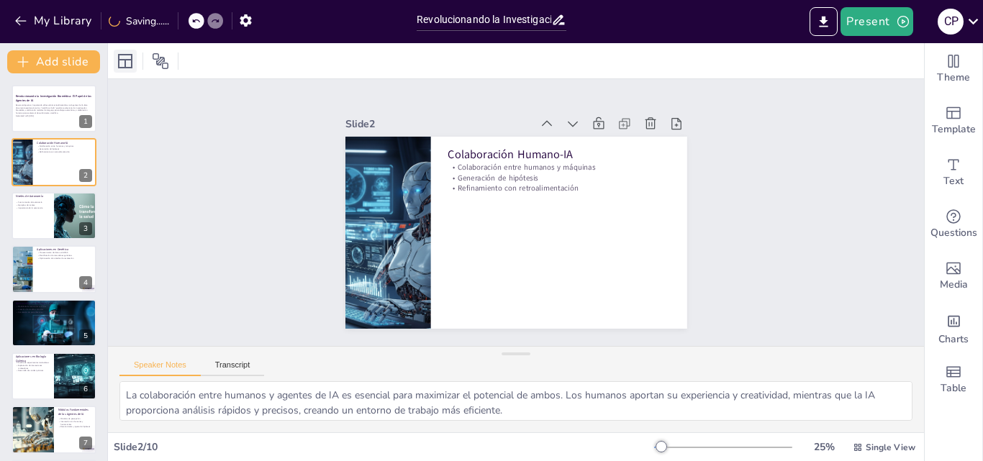
click at [119, 63] on icon at bounding box center [125, 61] width 14 height 14
click at [776, 215] on div "Slide 1 Revolucionando la Investigación Biomédica: El Papel de los Agentes de I…" at bounding box center [515, 213] width 859 height 506
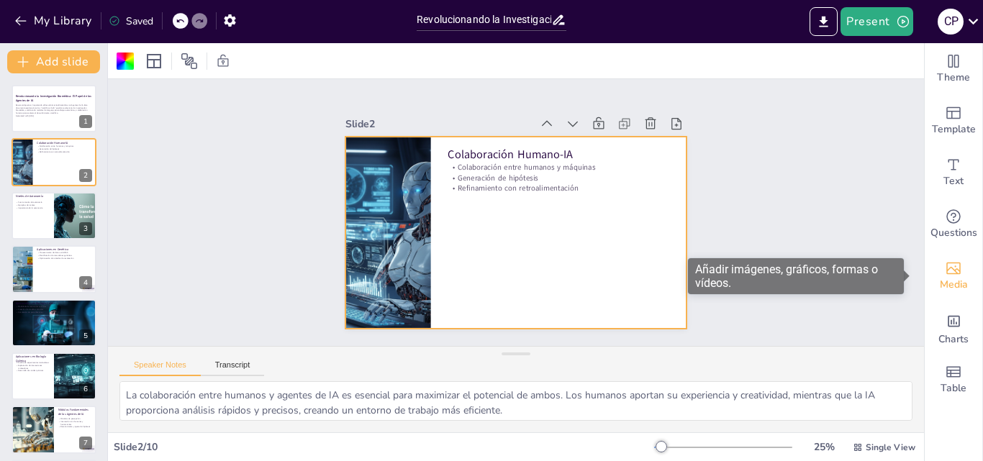
click at [947, 269] on icon "Add images, graphics, shapes or video" at bounding box center [954, 269] width 14 height 12
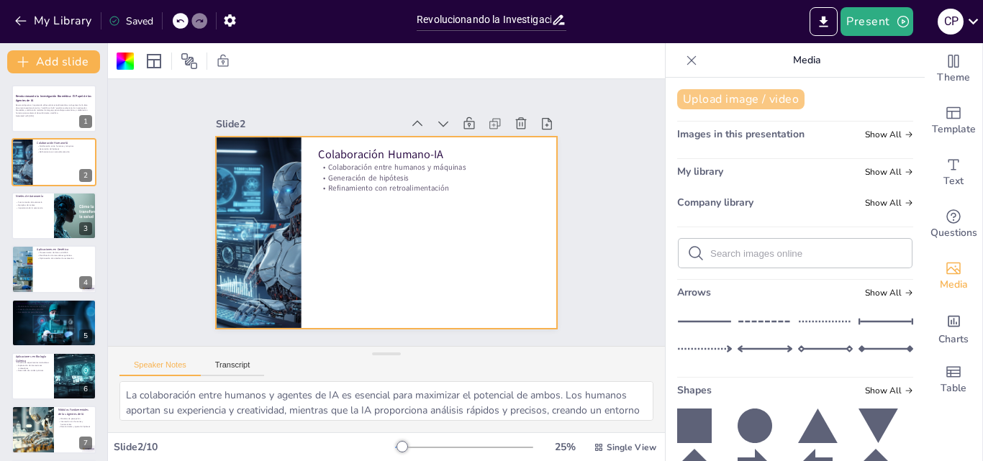
click at [758, 99] on button "Upload image / video" at bounding box center [740, 99] width 127 height 20
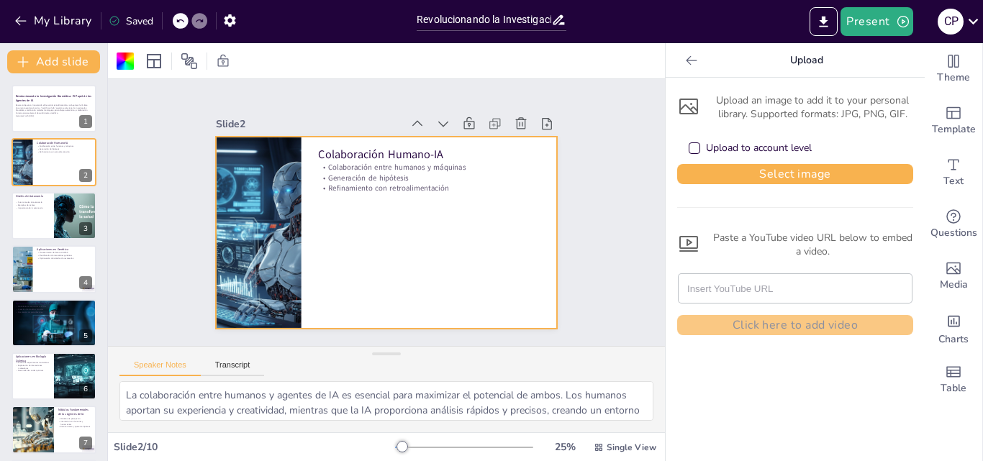
click at [689, 150] on div "Upload to account level" at bounding box center [695, 149] width 12 height 12
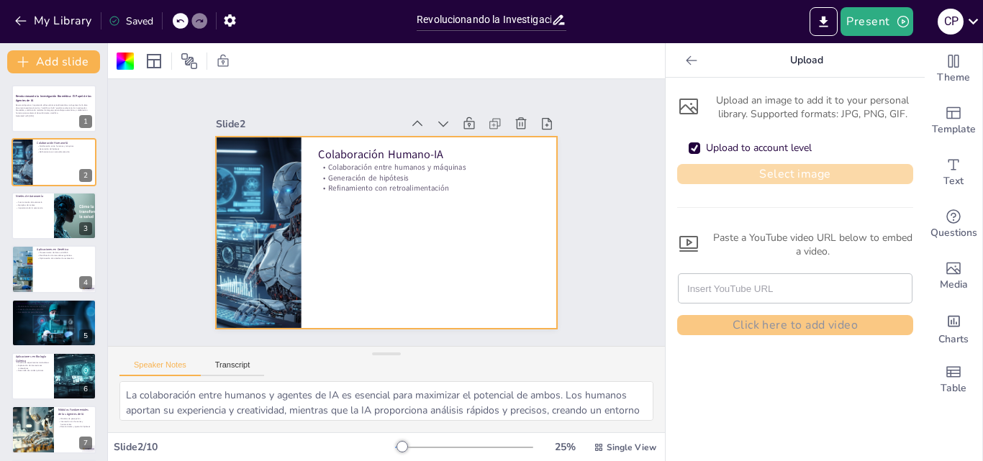
click at [725, 179] on button "Select image" at bounding box center [795, 174] width 236 height 20
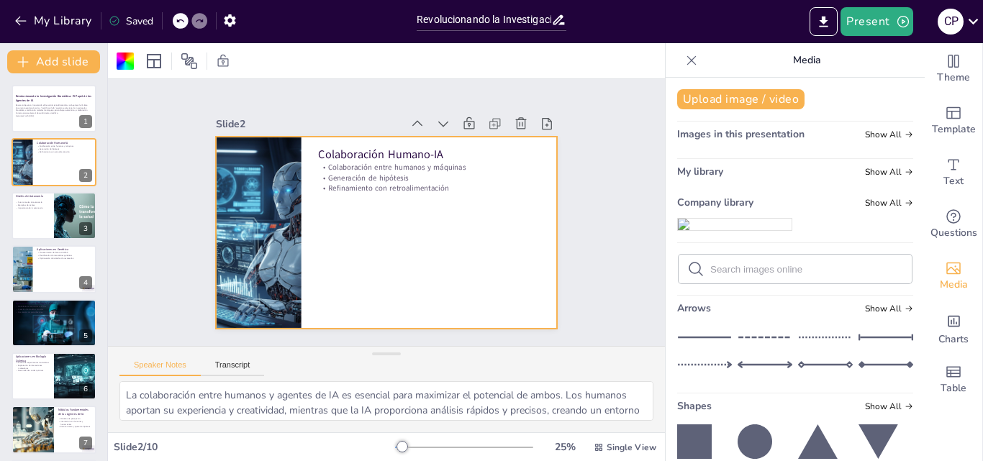
drag, startPoint x: 707, startPoint y: 266, endPoint x: 419, endPoint y: 249, distance: 288.4
click at [419, 249] on div "Document fonts Akatab Recently used Akatab Popular fonts Lato Montserrat Open S…" at bounding box center [491, 252] width 983 height 418
click at [719, 230] on img at bounding box center [735, 225] width 114 height 12
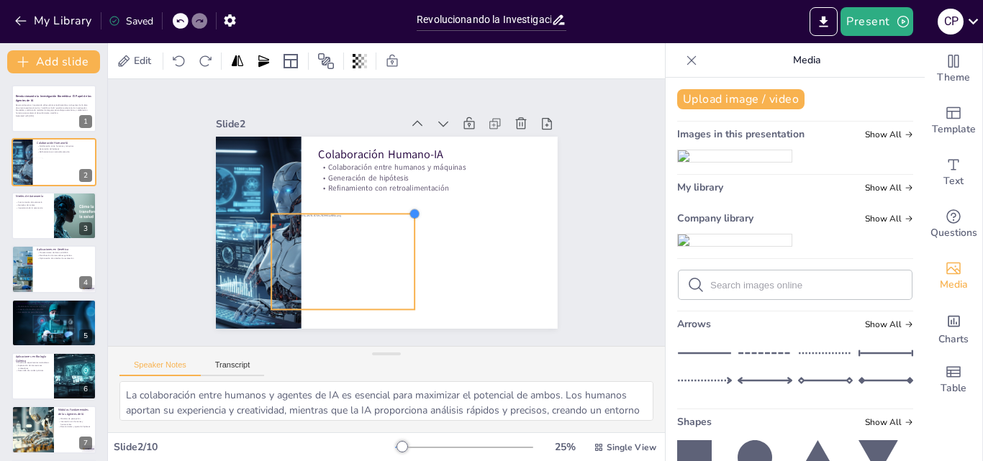
drag, startPoint x: 486, startPoint y: 158, endPoint x: 404, endPoint y: 233, distance: 111.1
click at [404, 233] on div "Colaboración Humano-IA Colaboración entre humanos y máquinas Generación de hipó…" at bounding box center [367, 217] width 259 height 374
drag, startPoint x: 258, startPoint y: 258, endPoint x: 269, endPoint y: 256, distance: 11.0
click at [269, 256] on div at bounding box center [275, 262] width 12 height 95
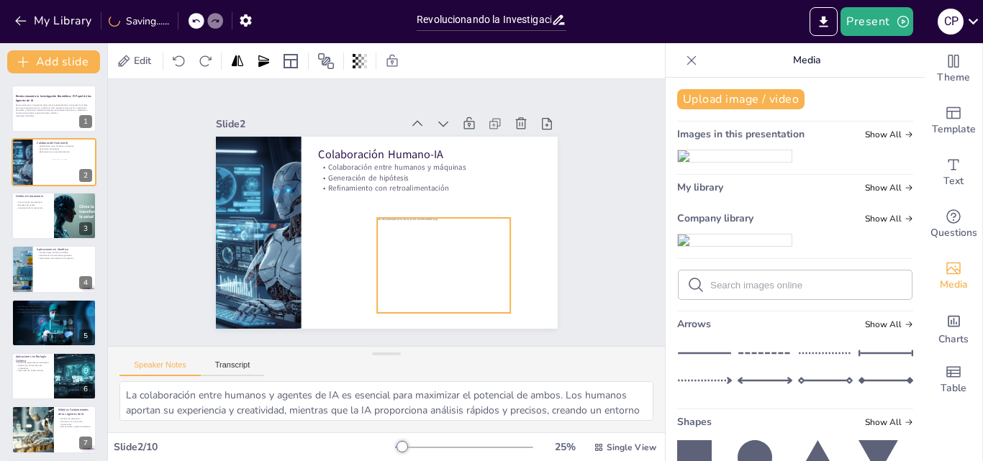
drag, startPoint x: 358, startPoint y: 268, endPoint x: 427, endPoint y: 270, distance: 69.1
click at [427, 270] on div at bounding box center [439, 265] width 143 height 95
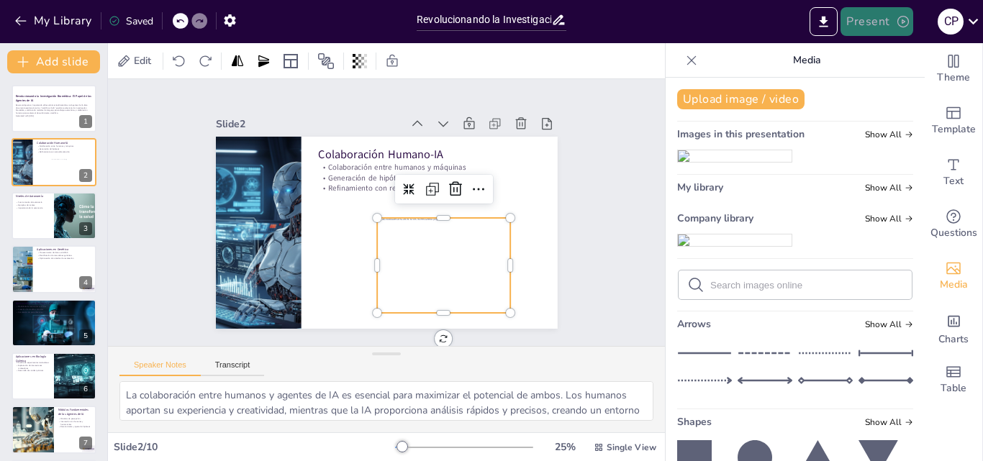
click at [873, 26] on button "Present" at bounding box center [877, 21] width 72 height 29
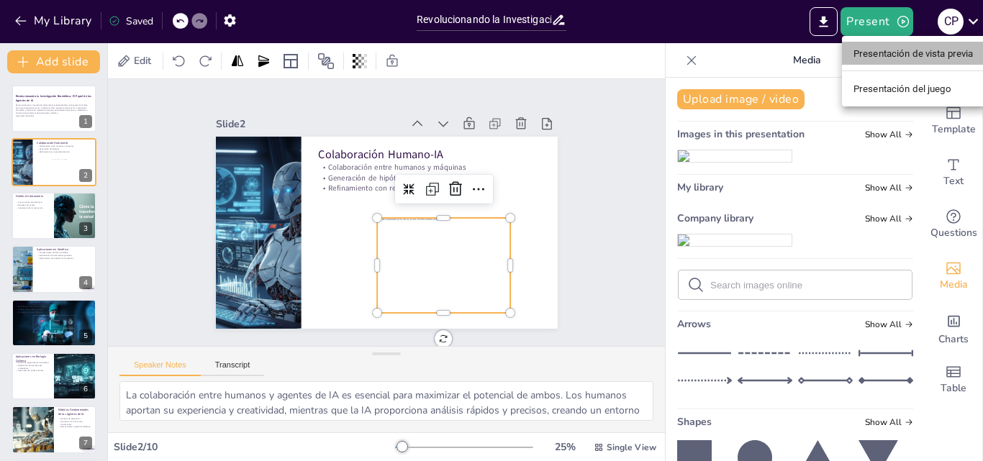
click at [891, 50] on font "Presentación de vista previa" at bounding box center [914, 53] width 120 height 11
